Goal: Information Seeking & Learning: Learn about a topic

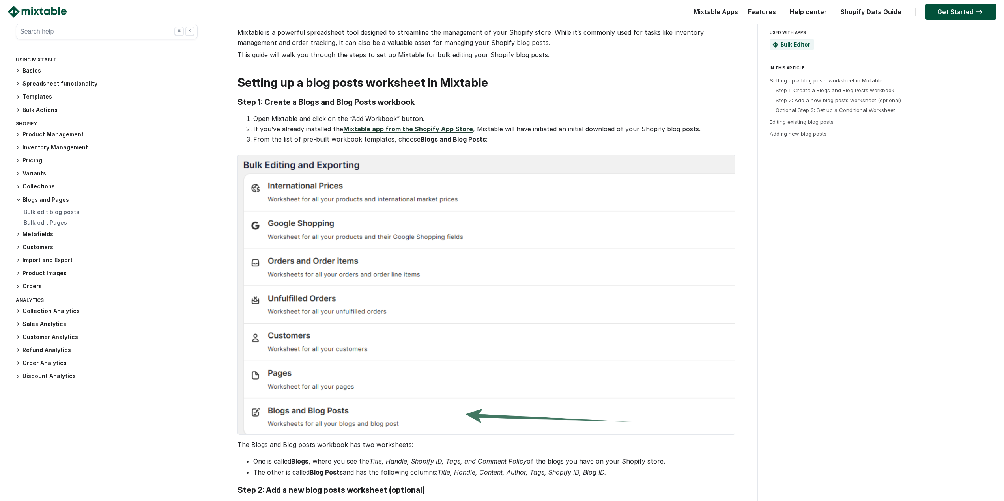
scroll to position [292, 0]
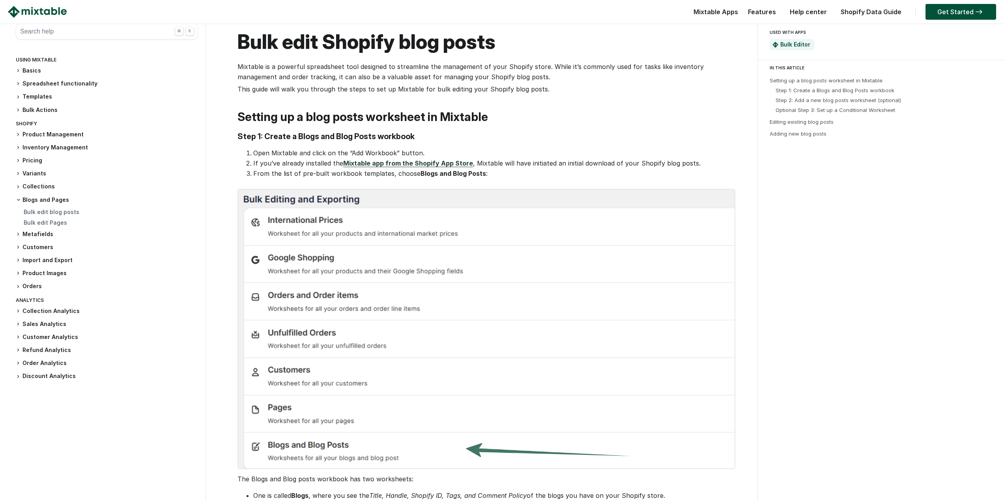
click at [419, 164] on link "Mixtable app from the Shopify App Store" at bounding box center [408, 163] width 130 height 8
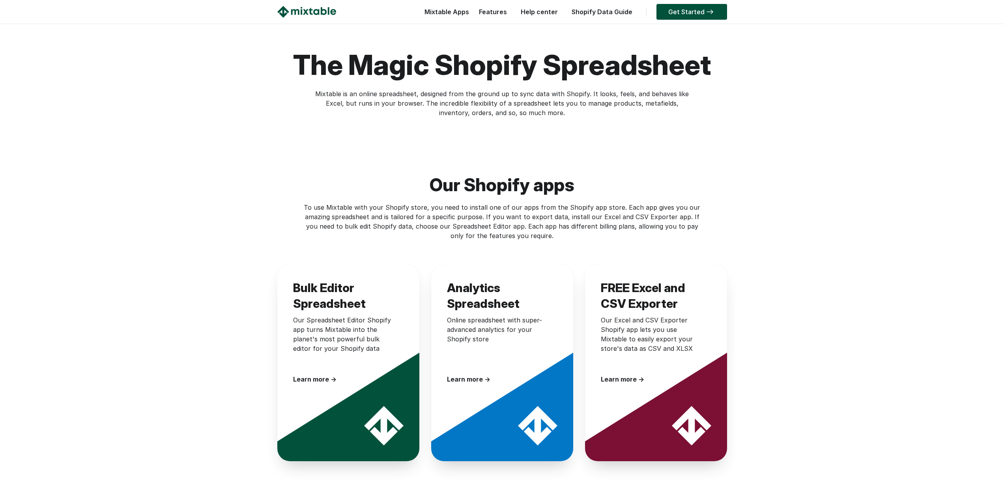
click at [598, 11] on link "Shopify Data Guide" at bounding box center [602, 12] width 69 height 8
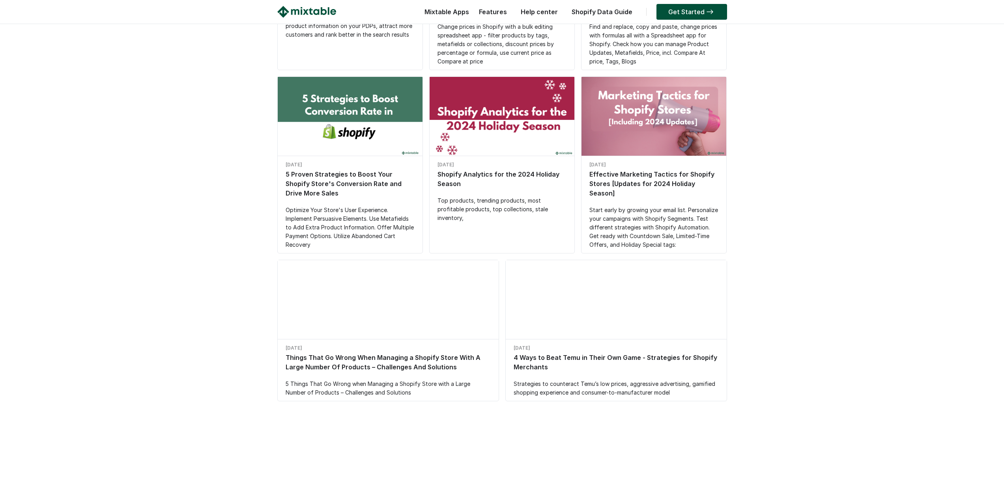
scroll to position [541, 0]
